Goal: Navigation & Orientation: Find specific page/section

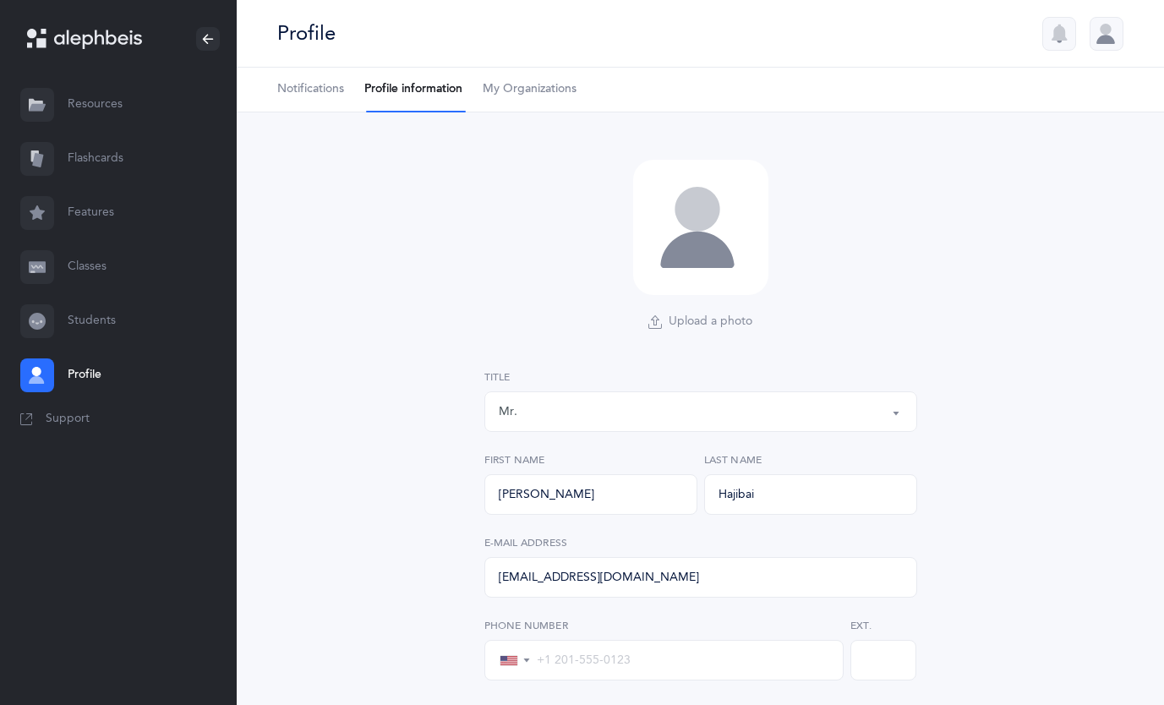
select select "3"
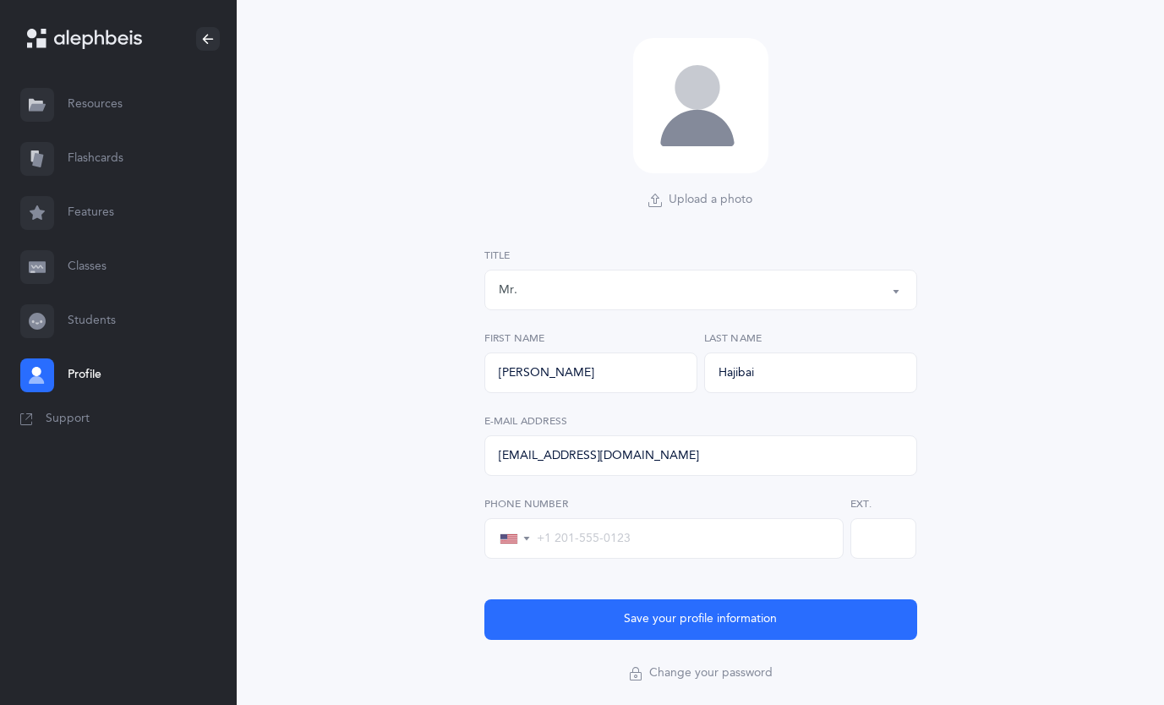
click at [90, 103] on link "Resources" at bounding box center [118, 105] width 237 height 54
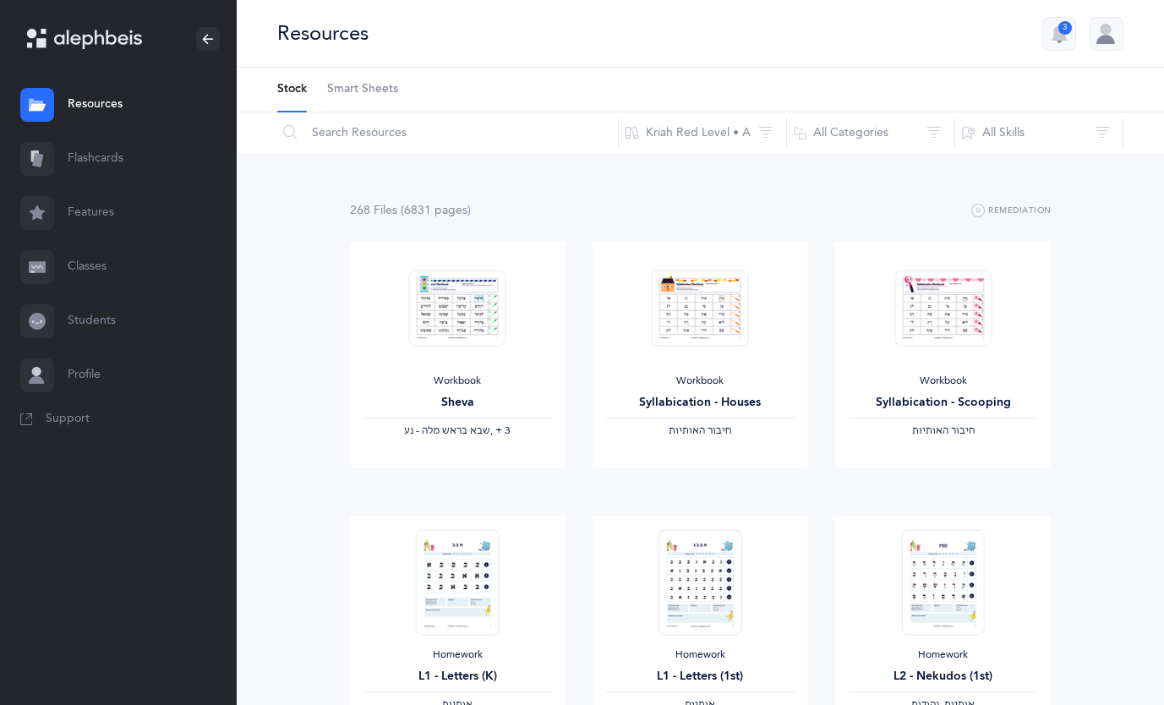
click at [93, 283] on link "Classes" at bounding box center [118, 267] width 237 height 54
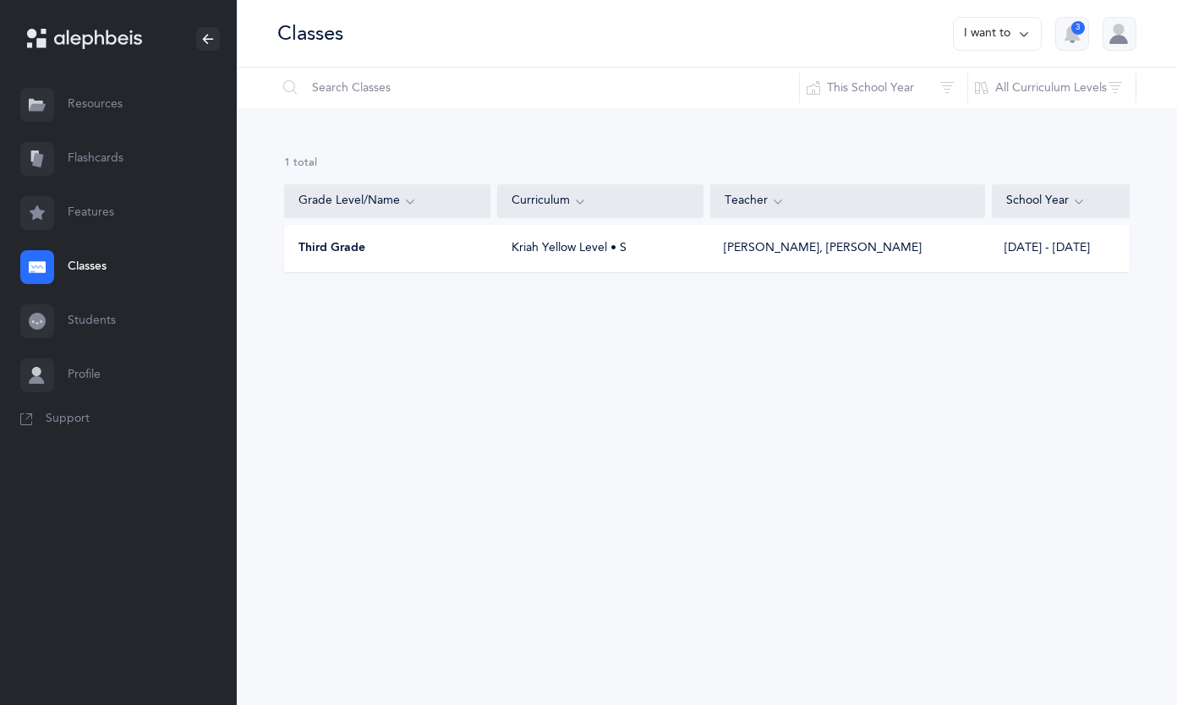
click at [654, 259] on div "Third Grade Kriah Yellow Level • S [PERSON_NAME], [PERSON_NAME] [DATE] - [DATE]" at bounding box center [707, 248] width 846 height 47
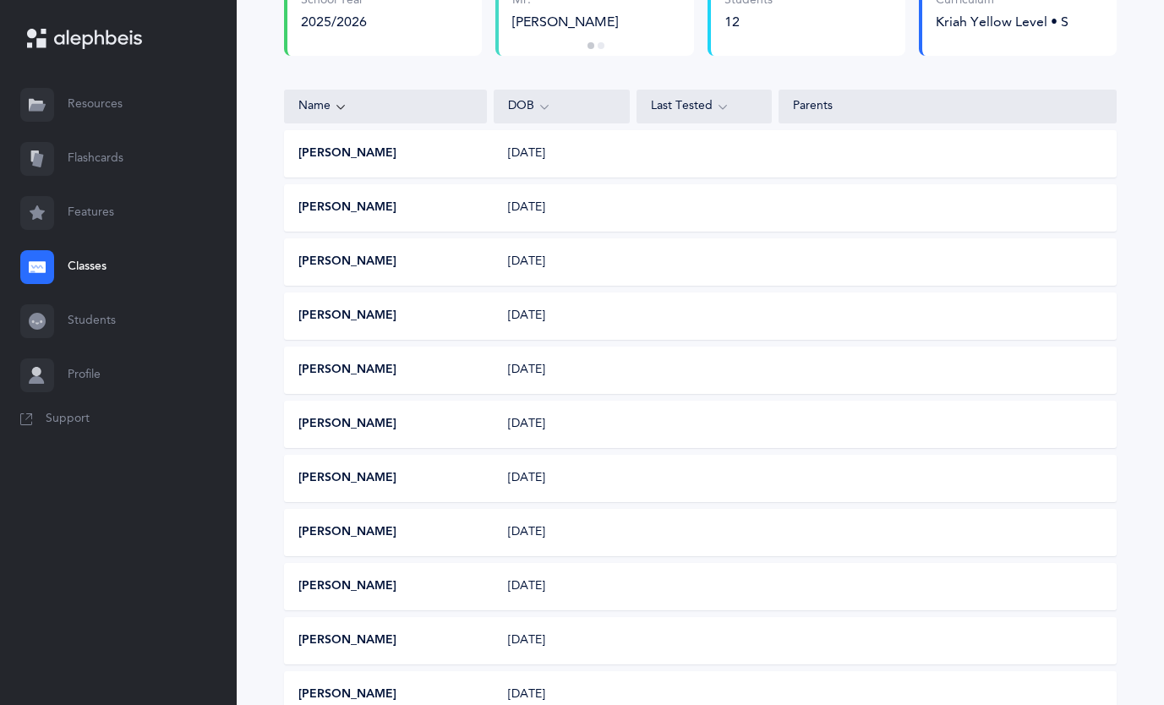
scroll to position [193, 0]
click at [348, 479] on button "[PERSON_NAME]" at bounding box center [348, 477] width 98 height 17
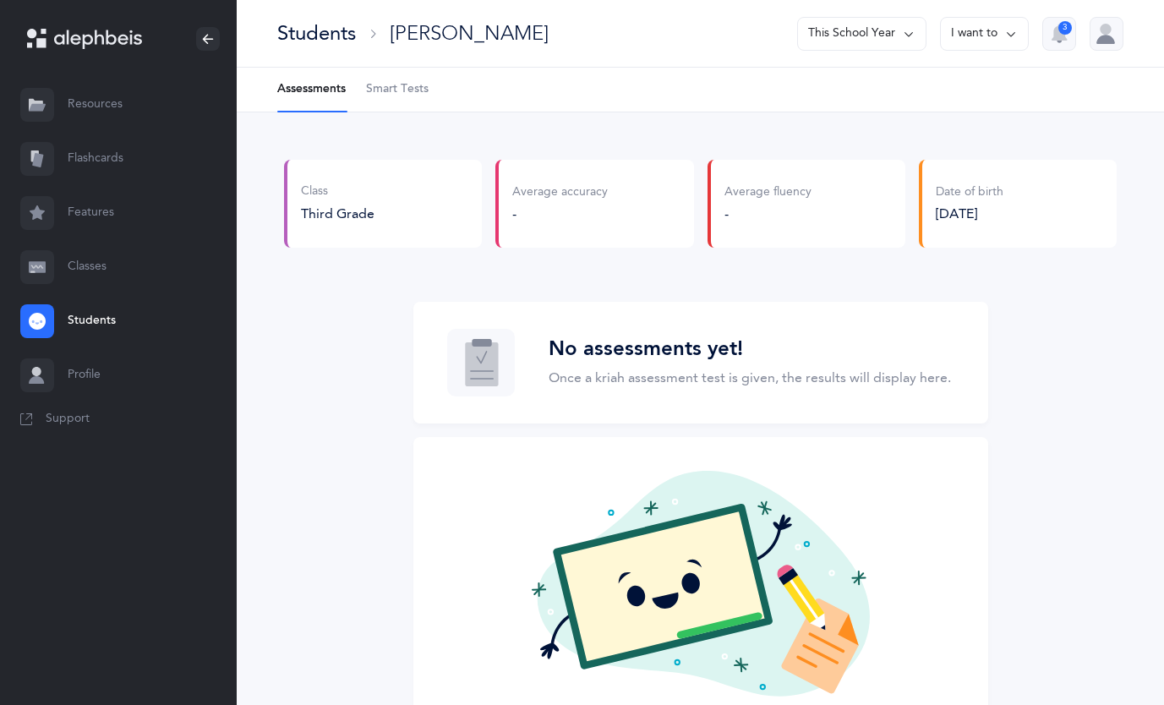
click at [117, 167] on link "Flashcards" at bounding box center [118, 159] width 237 height 54
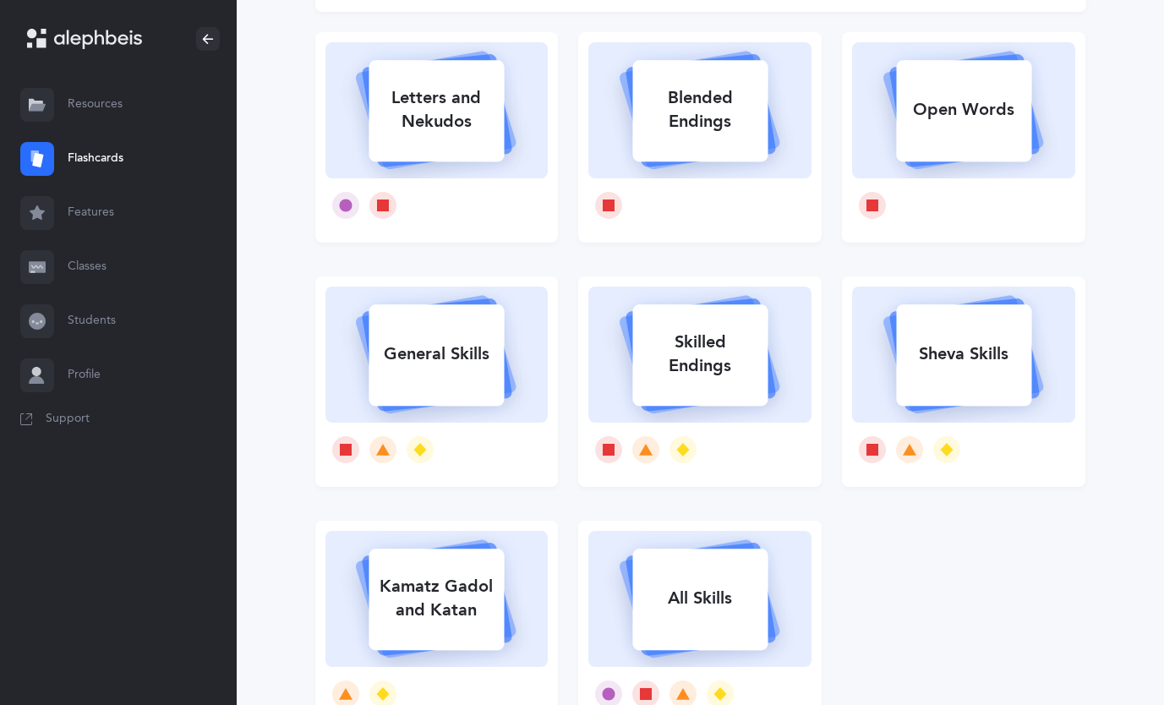
scroll to position [141, 0]
